Goal: Transaction & Acquisition: Purchase product/service

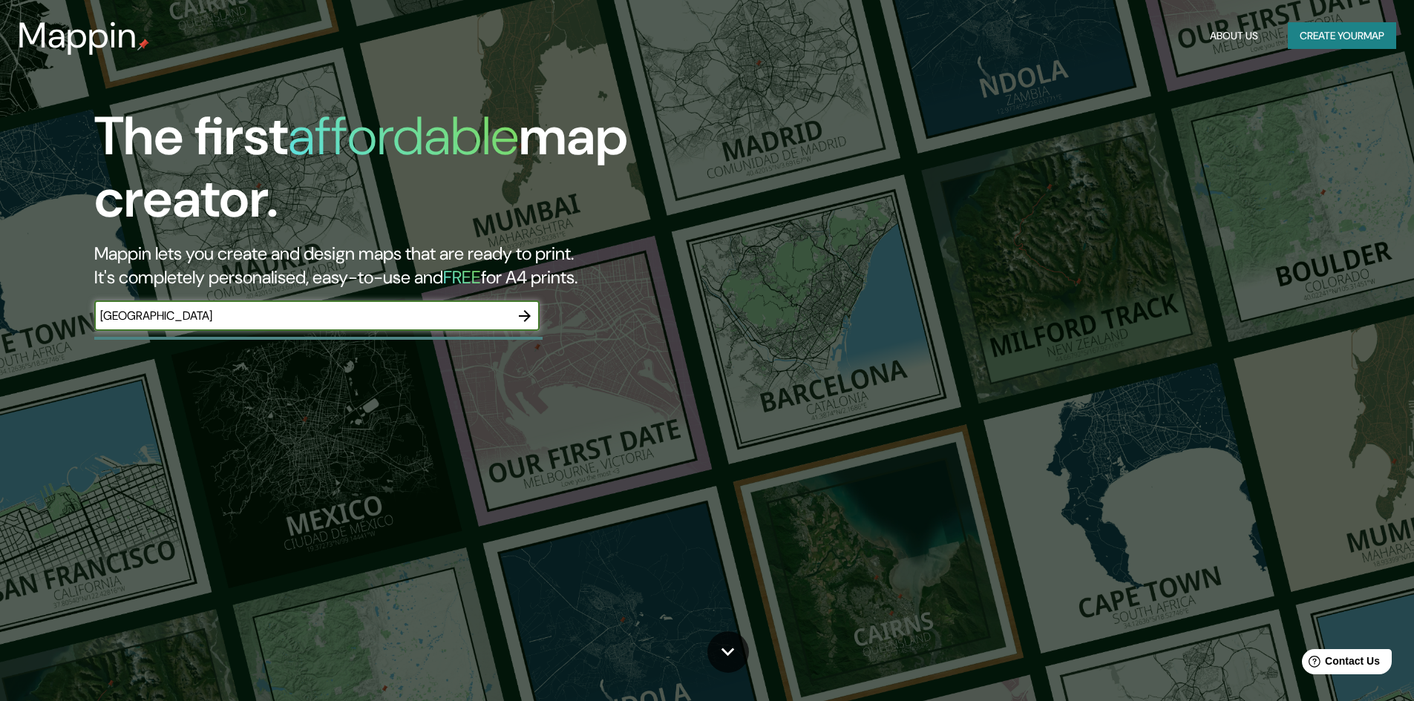
type input "[GEOGRAPHIC_DATA]"
click at [523, 315] on icon "button" at bounding box center [525, 316] width 12 height 12
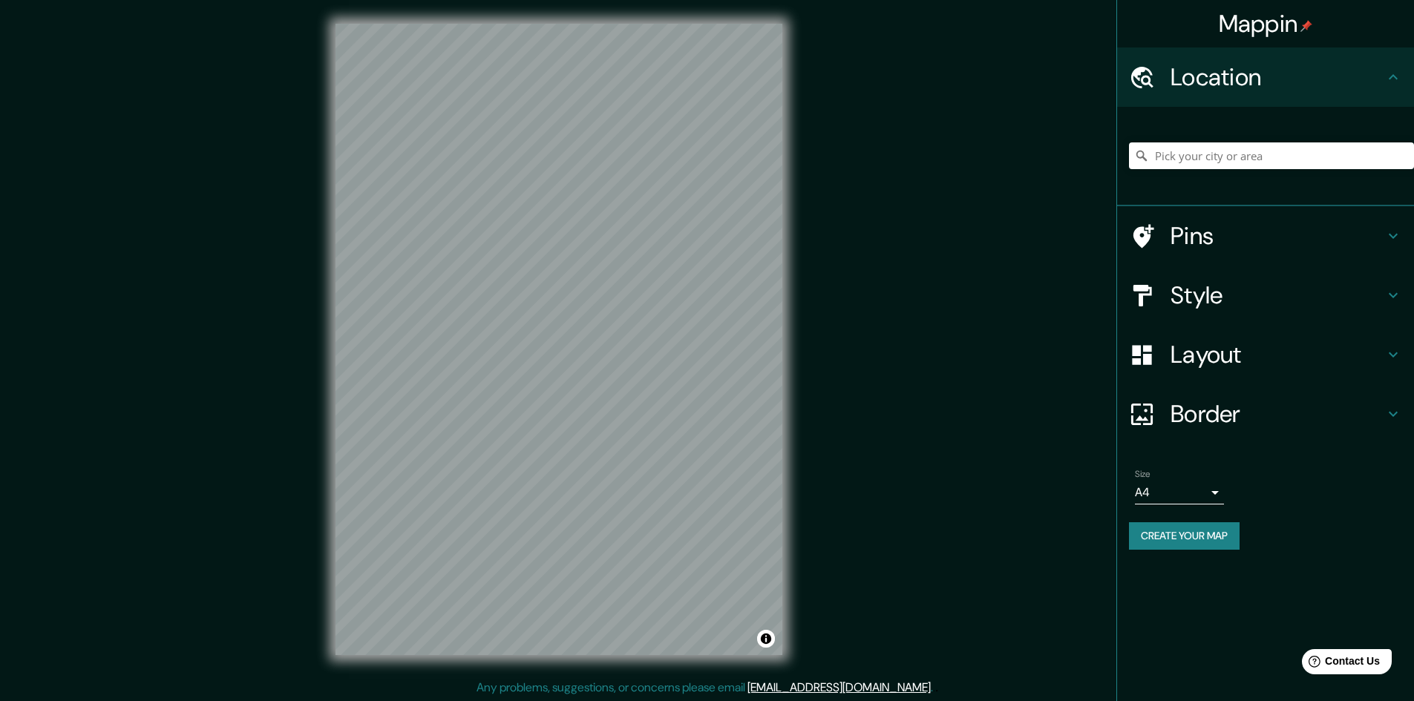
click at [1384, 239] on icon at bounding box center [1393, 236] width 18 height 18
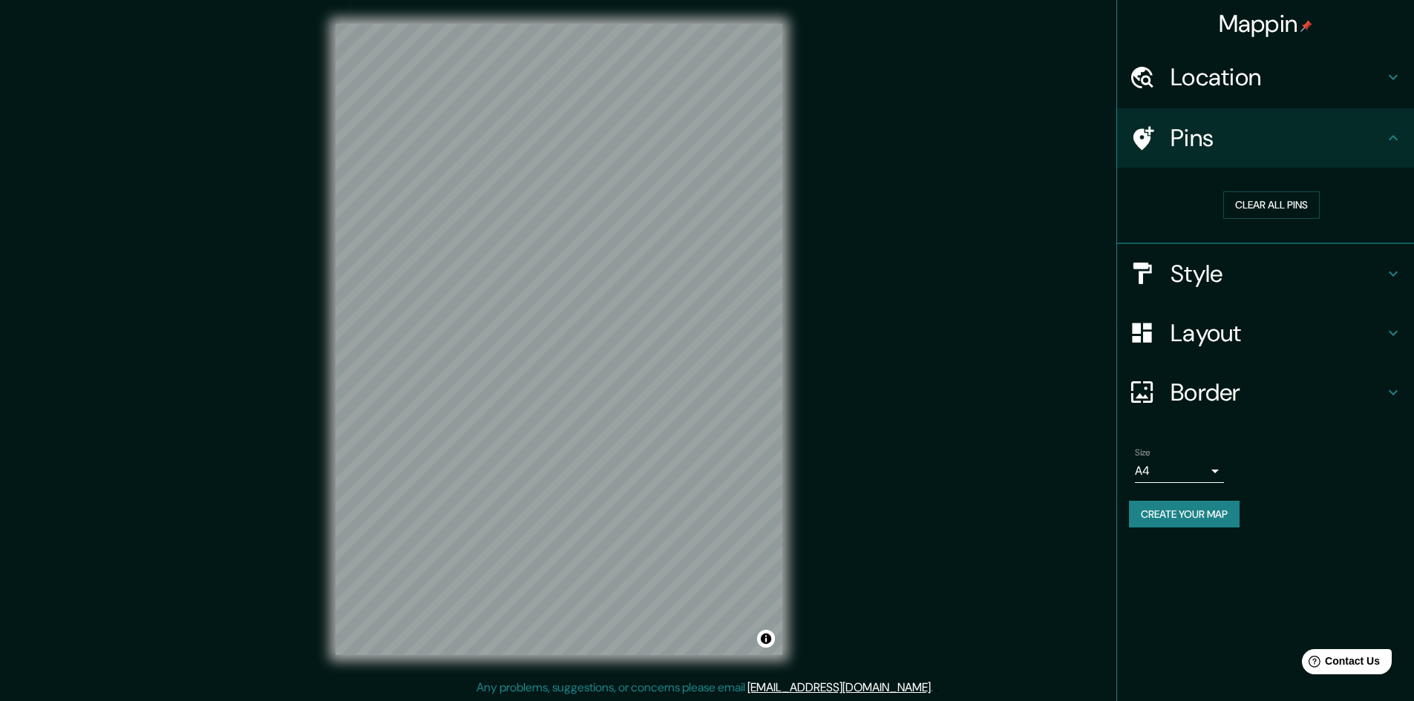
click at [1321, 155] on div "Pins" at bounding box center [1265, 137] width 297 height 59
click at [1163, 140] on div at bounding box center [1150, 138] width 42 height 26
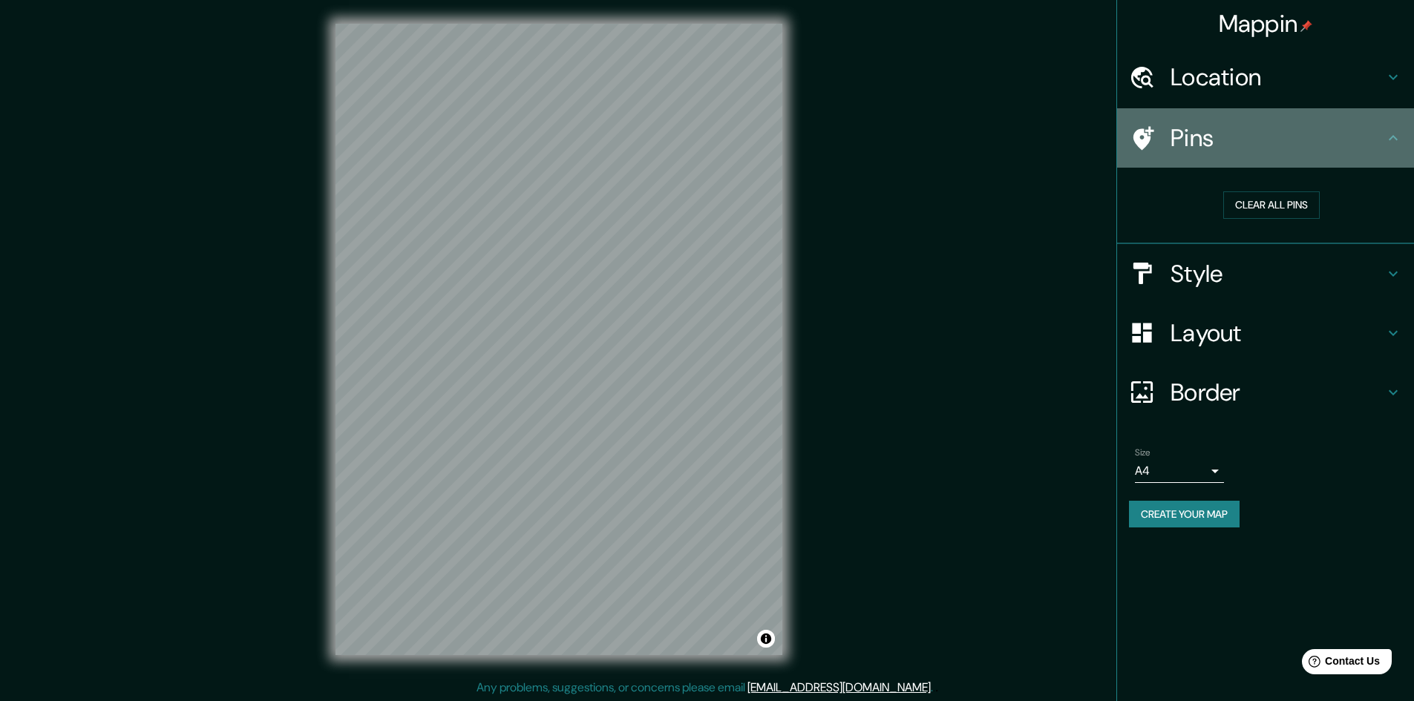
click at [1150, 145] on icon at bounding box center [1142, 138] width 26 height 26
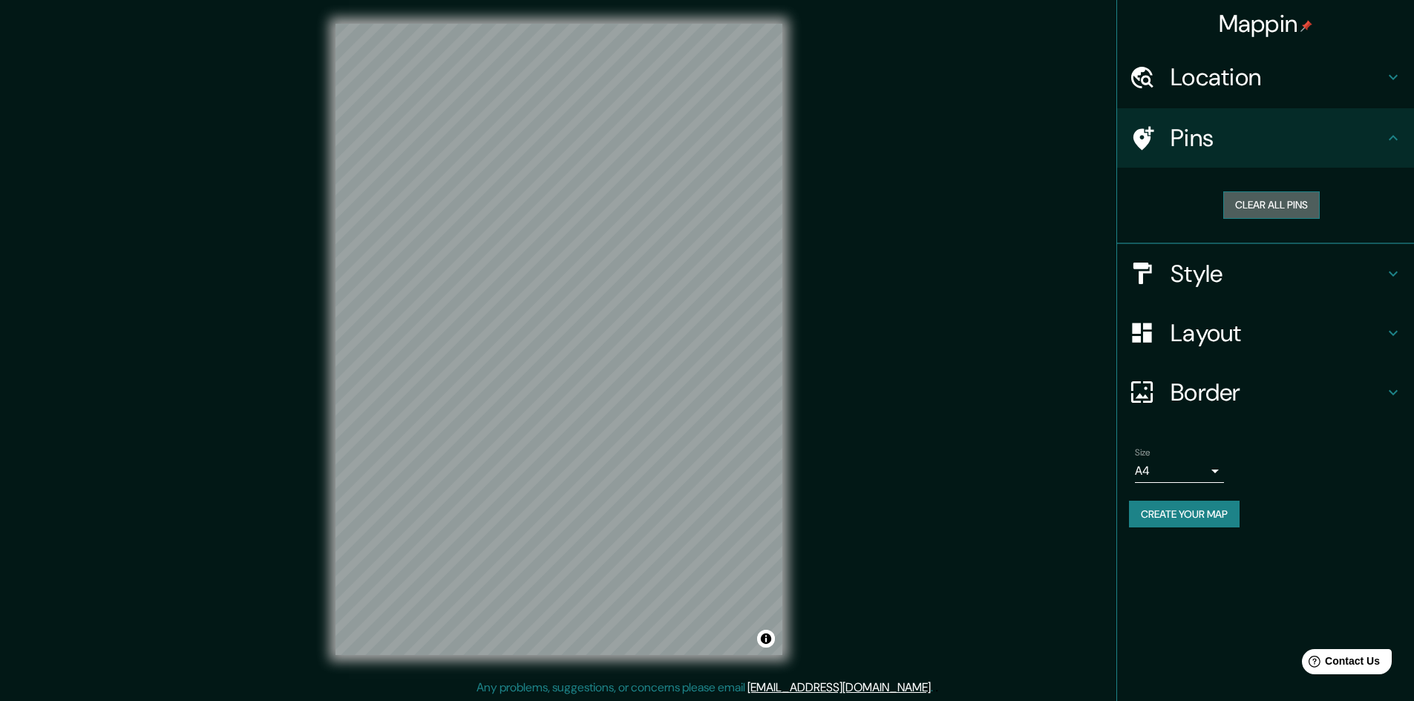
click at [1309, 199] on button "Clear all pins" at bounding box center [1271, 205] width 96 height 27
click at [1211, 476] on body "Mappin Location Pins Clear all pins Style Layout Border Choose a border. Hint :…" at bounding box center [707, 350] width 1414 height 701
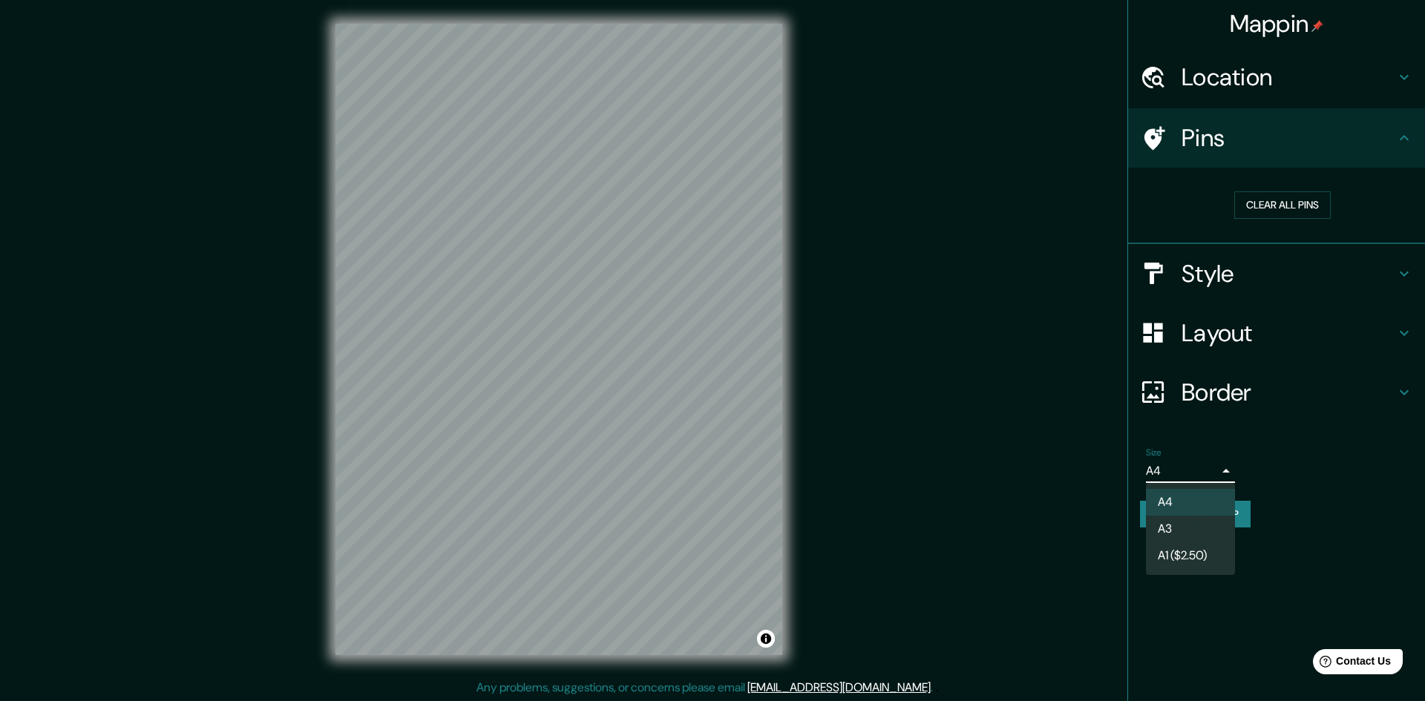
click at [1188, 527] on li "A3" at bounding box center [1190, 529] width 89 height 27
click at [1206, 463] on body "Mappin Location Pins Clear all pins Style Layout Border Choose a border. Hint :…" at bounding box center [712, 350] width 1425 height 701
click at [1190, 497] on li "A4" at bounding box center [1190, 502] width 89 height 27
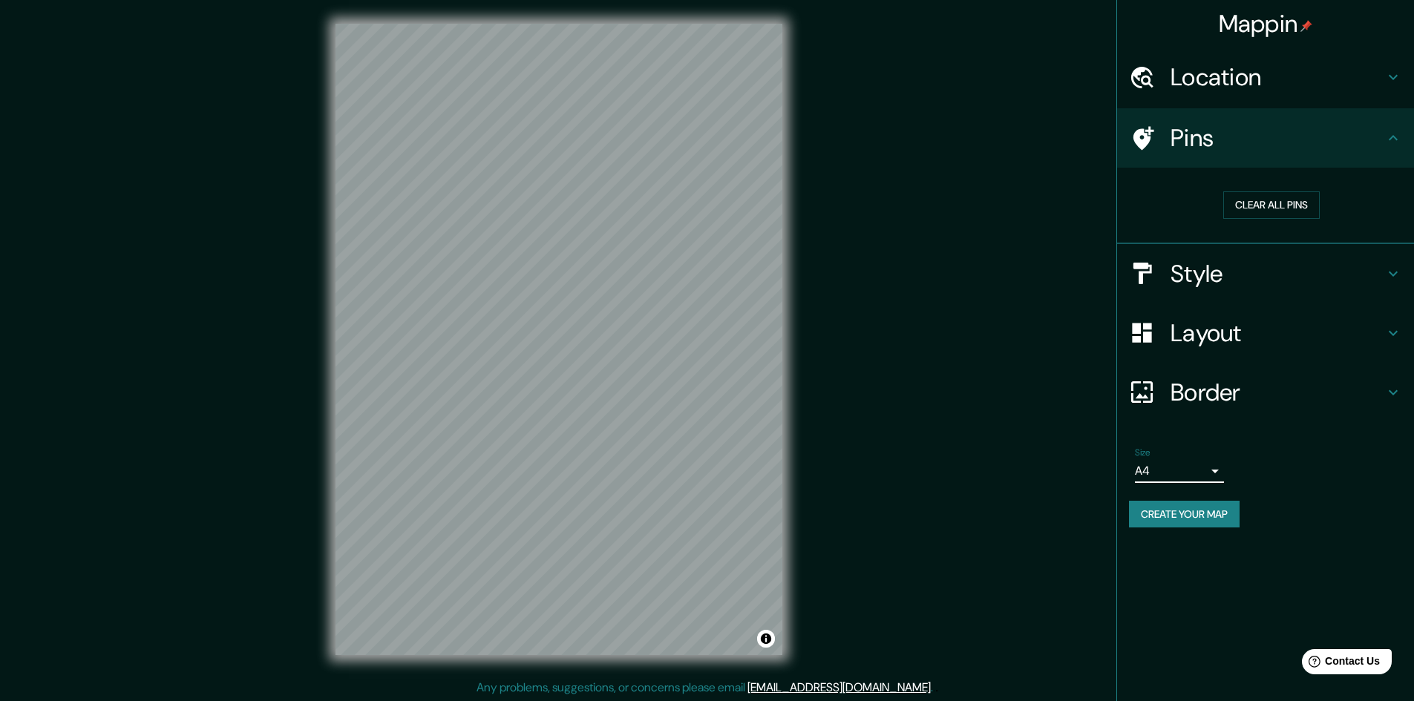
click at [1199, 470] on body "Mappin Location Pins Clear all pins Style Layout Border Choose a border. Hint :…" at bounding box center [707, 350] width 1414 height 701
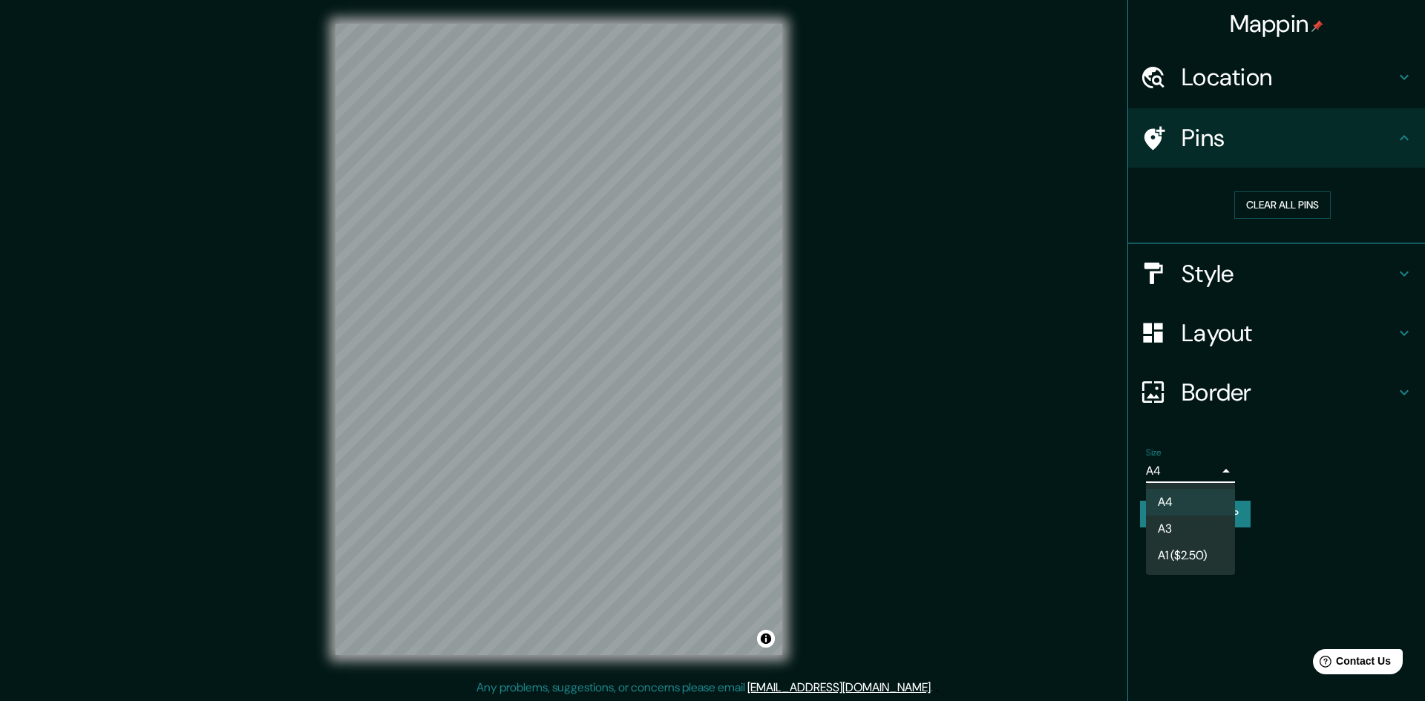
click at [1195, 533] on li "A3" at bounding box center [1190, 529] width 89 height 27
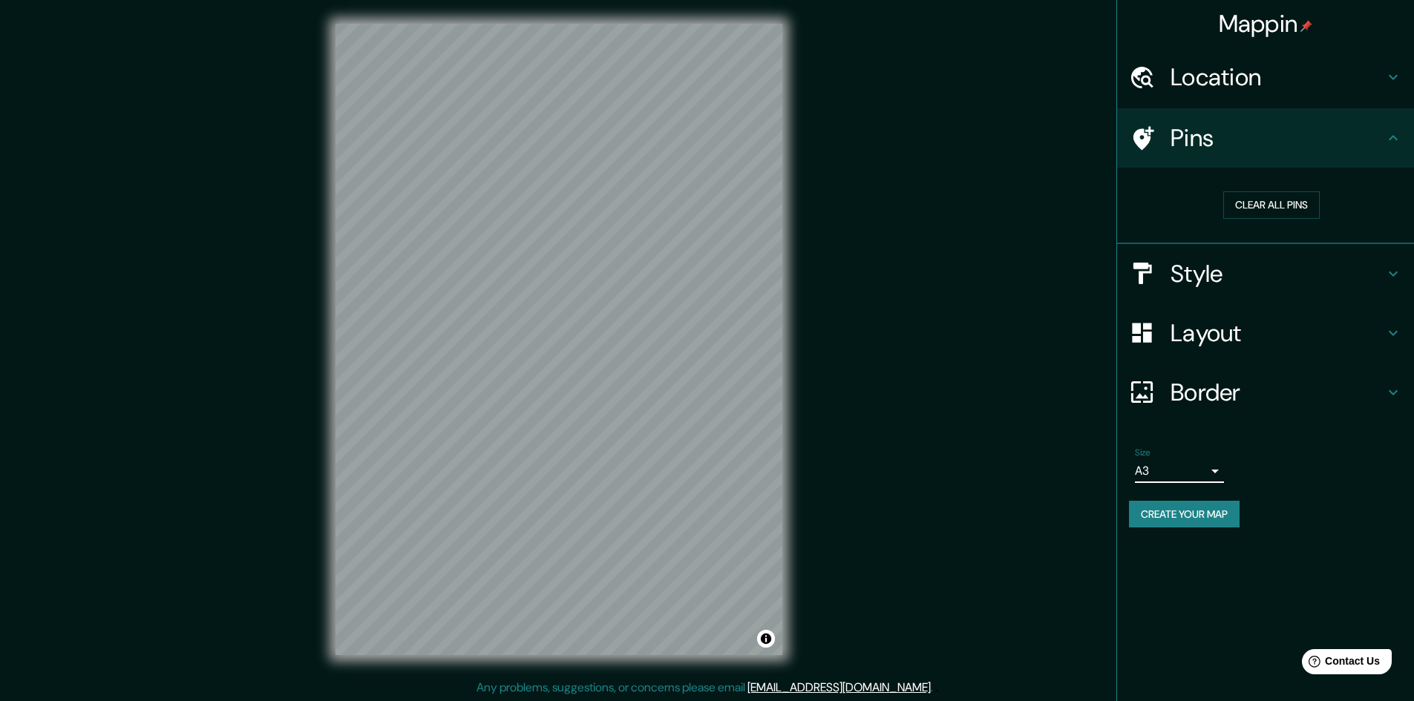
click at [1203, 474] on body "Mappin Location Pins Clear all pins Style Layout Border Choose a border. Hint :…" at bounding box center [707, 350] width 1414 height 701
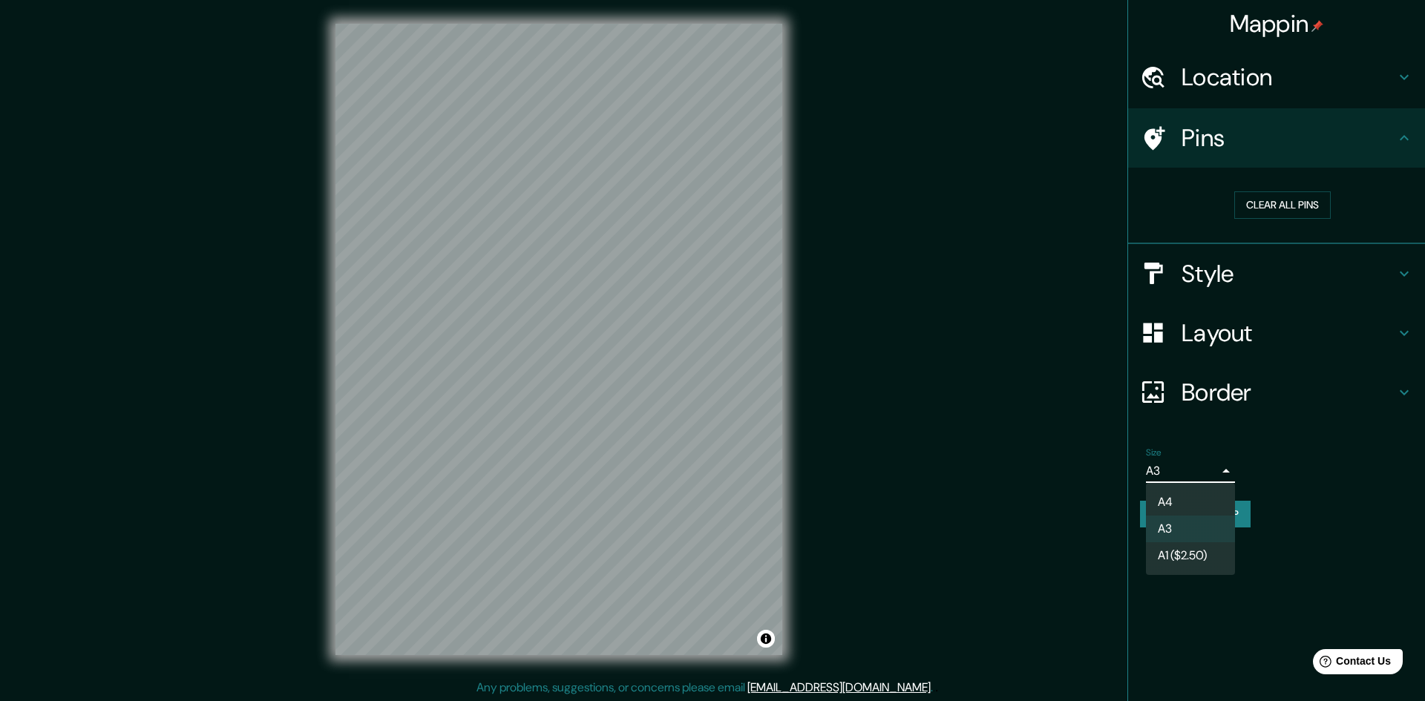
click at [1198, 550] on li "A1 ($2.50)" at bounding box center [1190, 556] width 89 height 27
click at [1203, 469] on body "Mappin Location Pins Clear all pins Style Layout Border Choose a border. Hint :…" at bounding box center [712, 350] width 1425 height 701
click at [1194, 495] on li "A4" at bounding box center [1190, 502] width 89 height 27
type input "single"
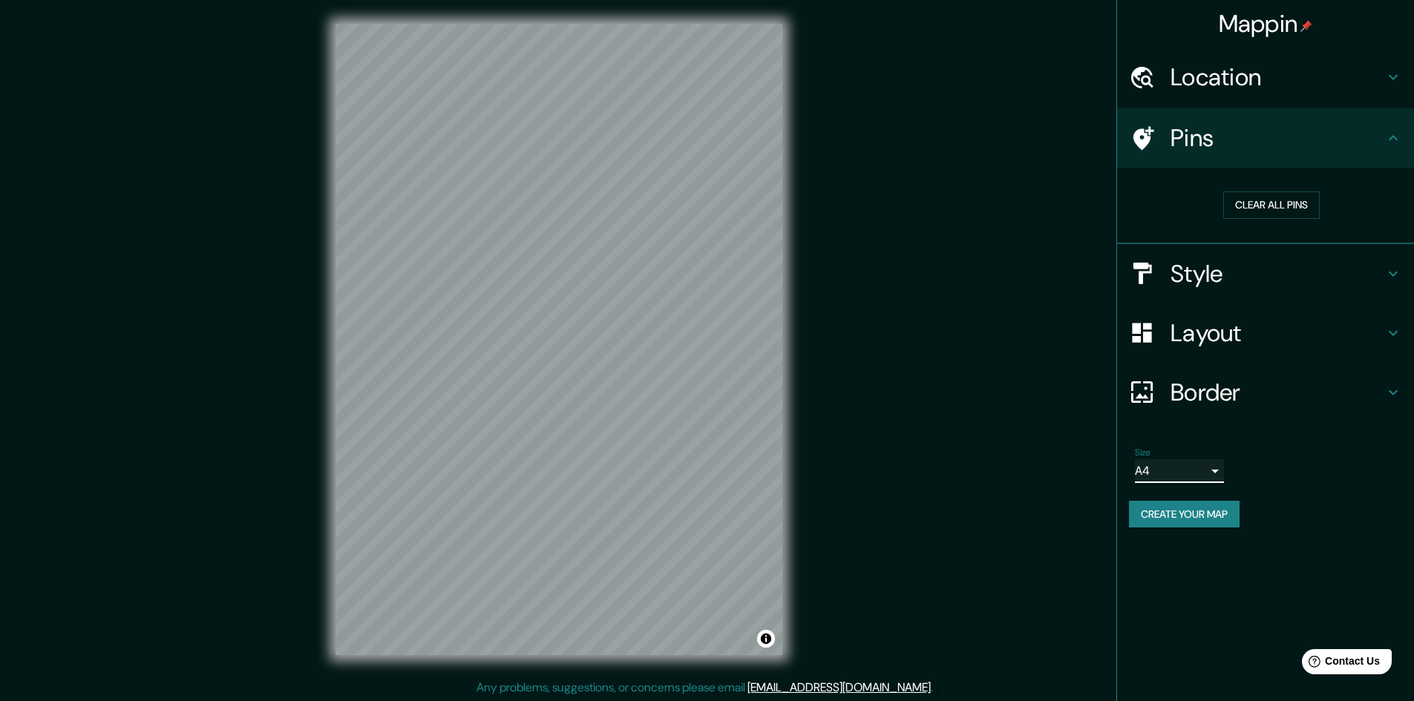
scroll to position [1, 0]
drag, startPoint x: 811, startPoint y: 450, endPoint x: 840, endPoint y: 258, distance: 194.4
click at [851, 251] on div "© Mapbox © OpenStreetMap Improve this map" at bounding box center [558, 338] width 1273 height 632
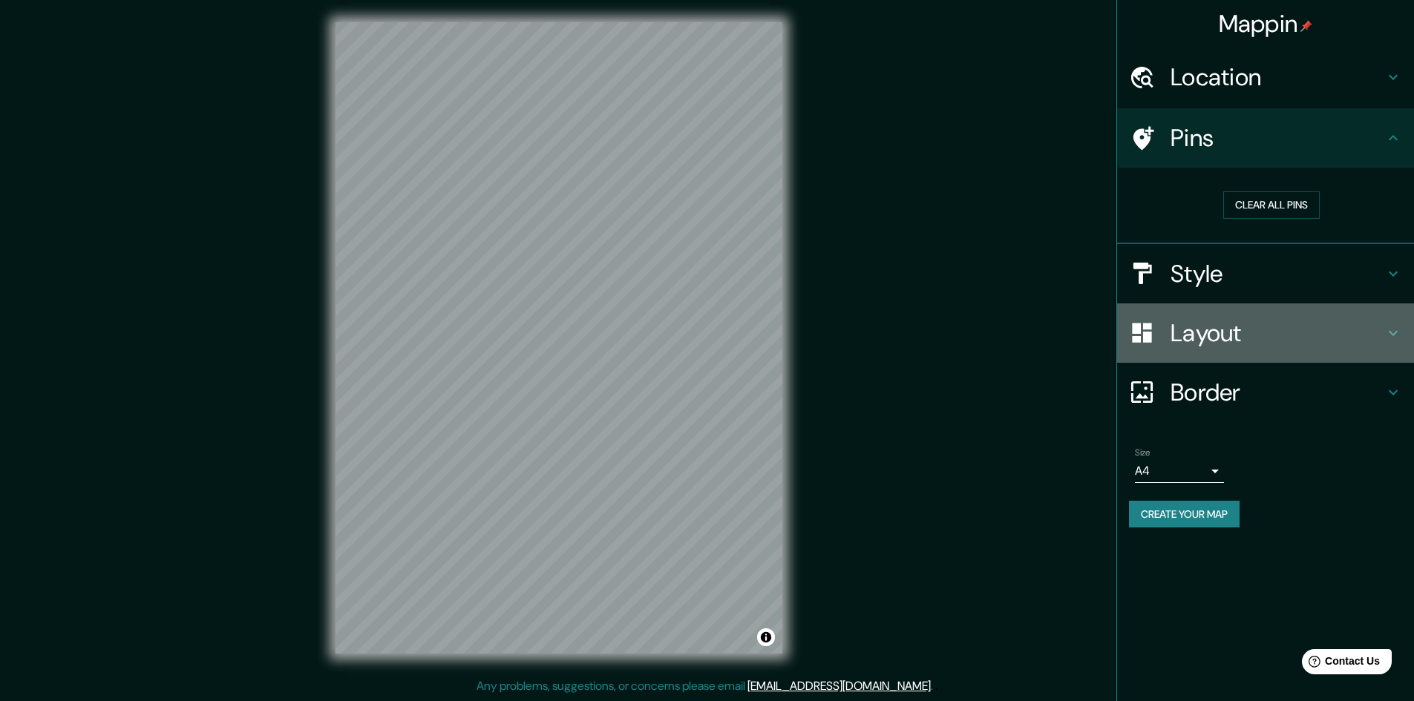
click at [1290, 346] on h4 "Layout" at bounding box center [1278, 333] width 214 height 30
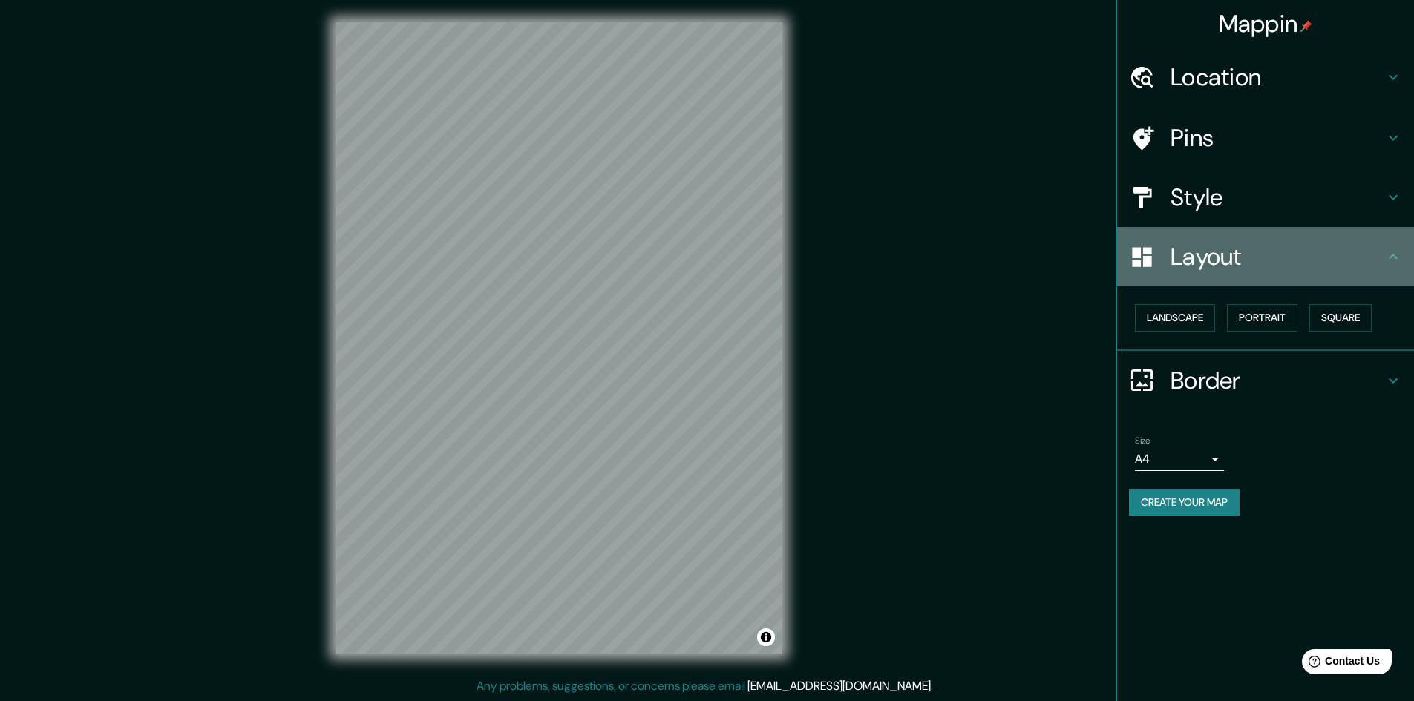
click at [1302, 272] on div "Layout" at bounding box center [1265, 256] width 297 height 59
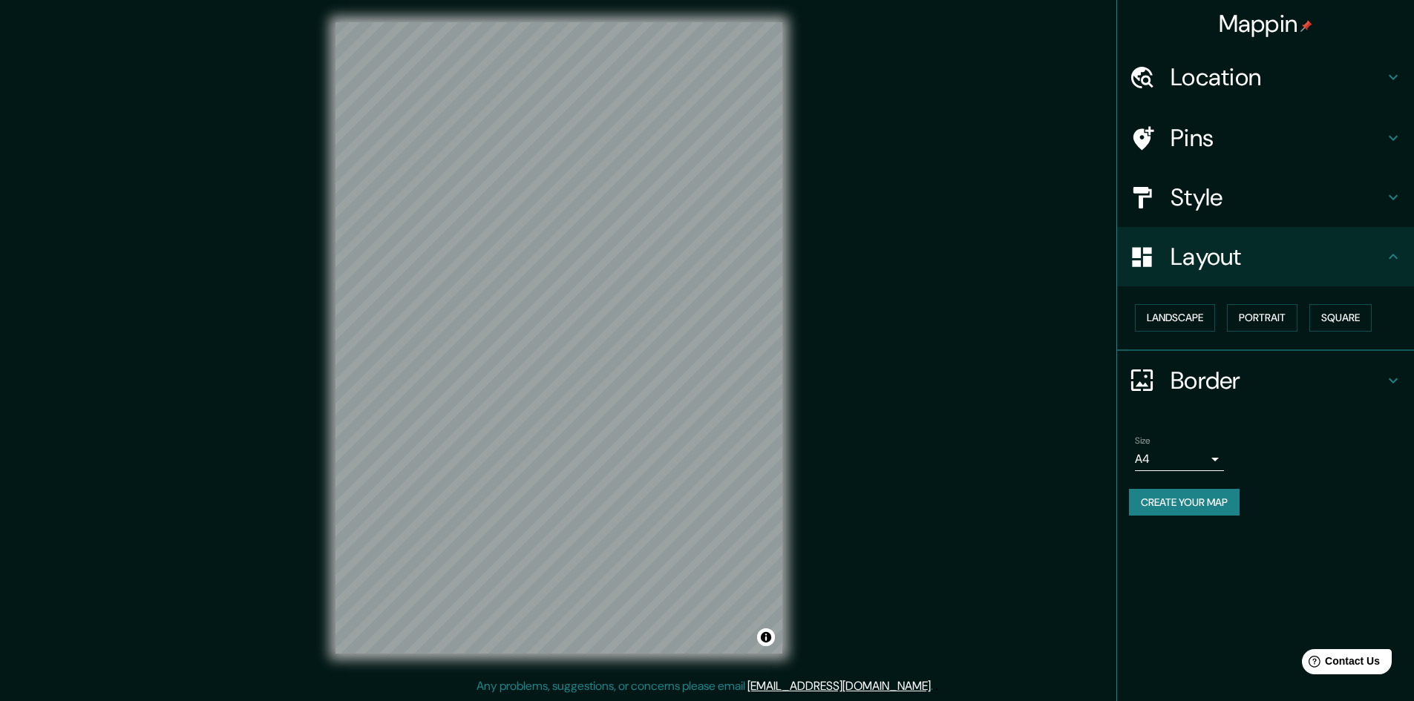
click at [1324, 211] on h4 "Style" at bounding box center [1278, 198] width 214 height 30
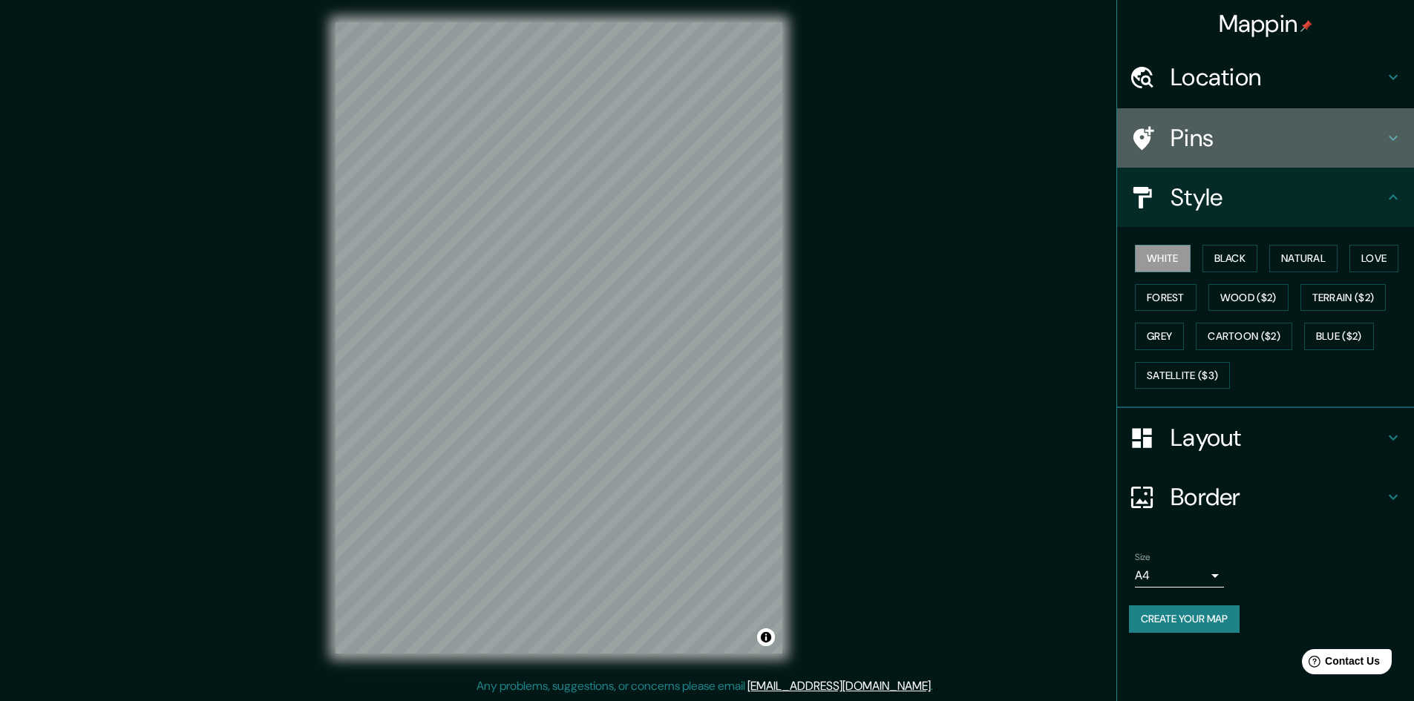
click at [1305, 150] on h4 "Pins" at bounding box center [1278, 138] width 214 height 30
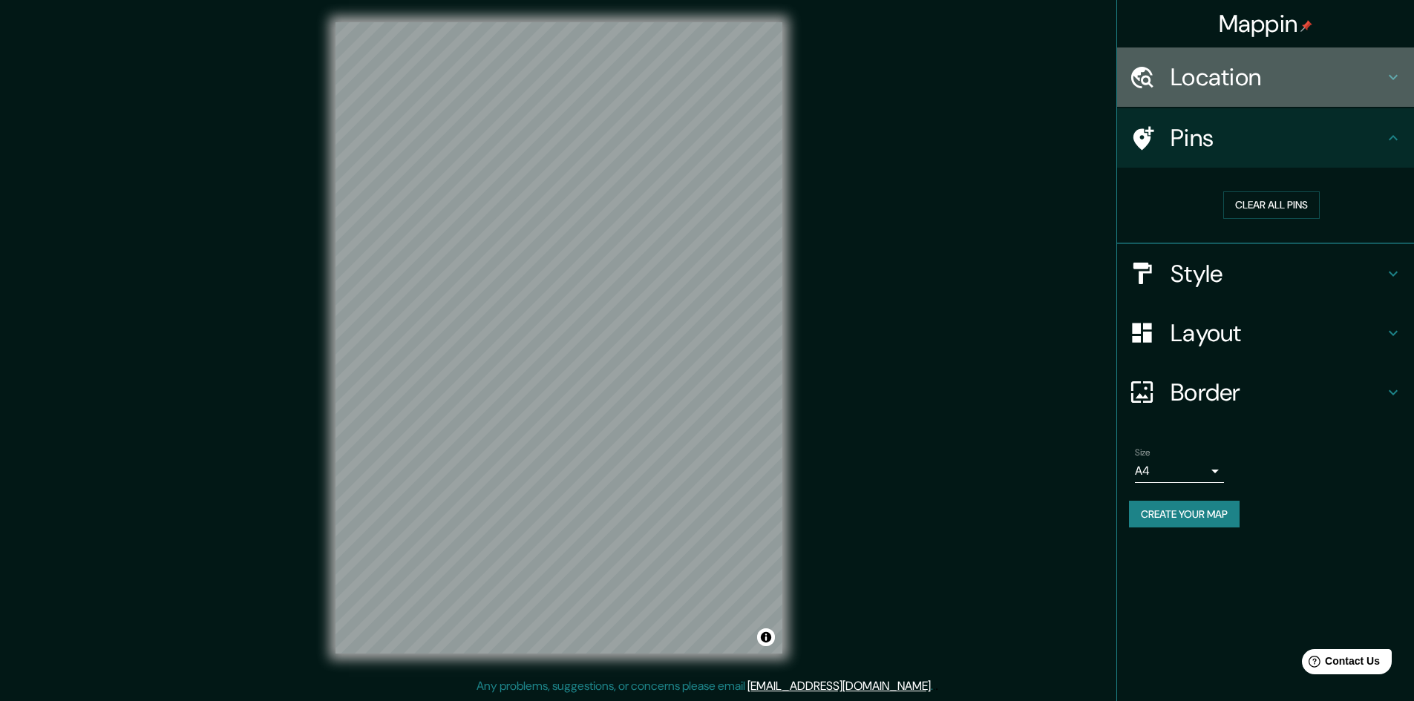
click at [1305, 86] on h4 "Location" at bounding box center [1278, 77] width 214 height 30
